Goal: Task Accomplishment & Management: Use online tool/utility

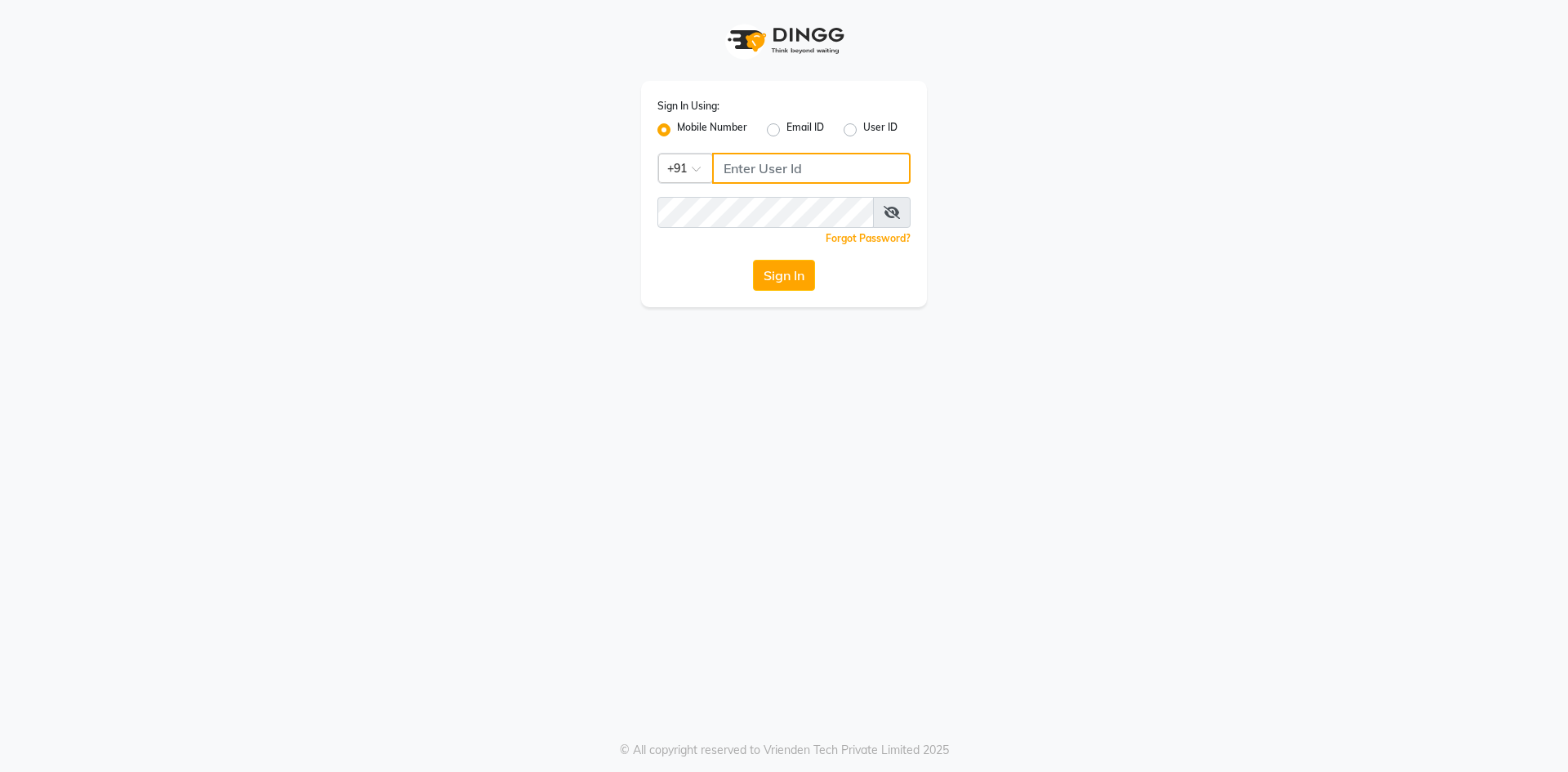
click at [810, 159] on input "Username" at bounding box center [811, 168] width 198 height 31
type input "8074374830"
click at [753, 260] on button "Sign In" at bounding box center [784, 275] width 62 height 31
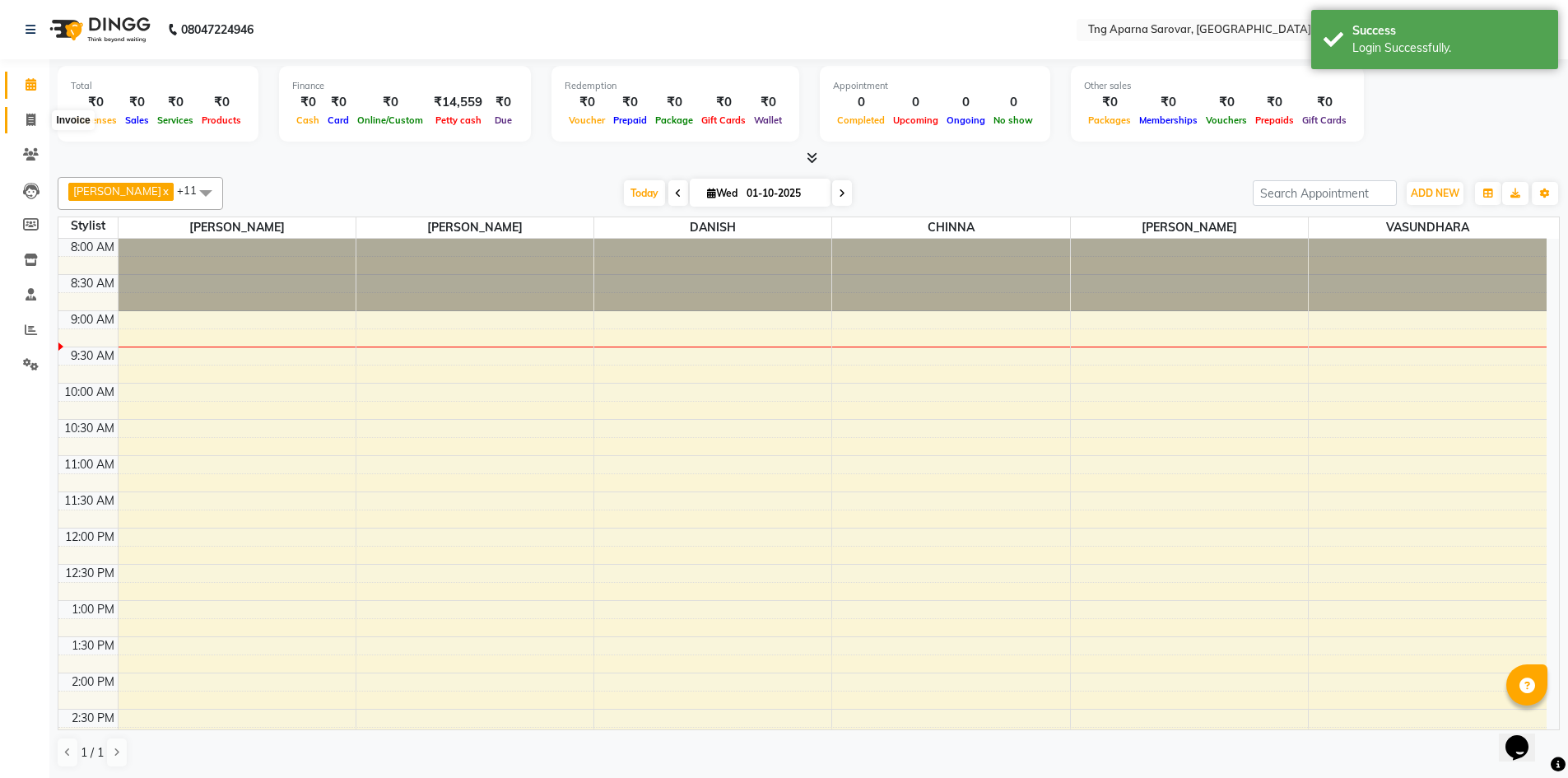
click at [27, 114] on icon at bounding box center [31, 120] width 9 height 12
select select "7390"
select select "service"
